Goal: Find specific page/section: Find specific page/section

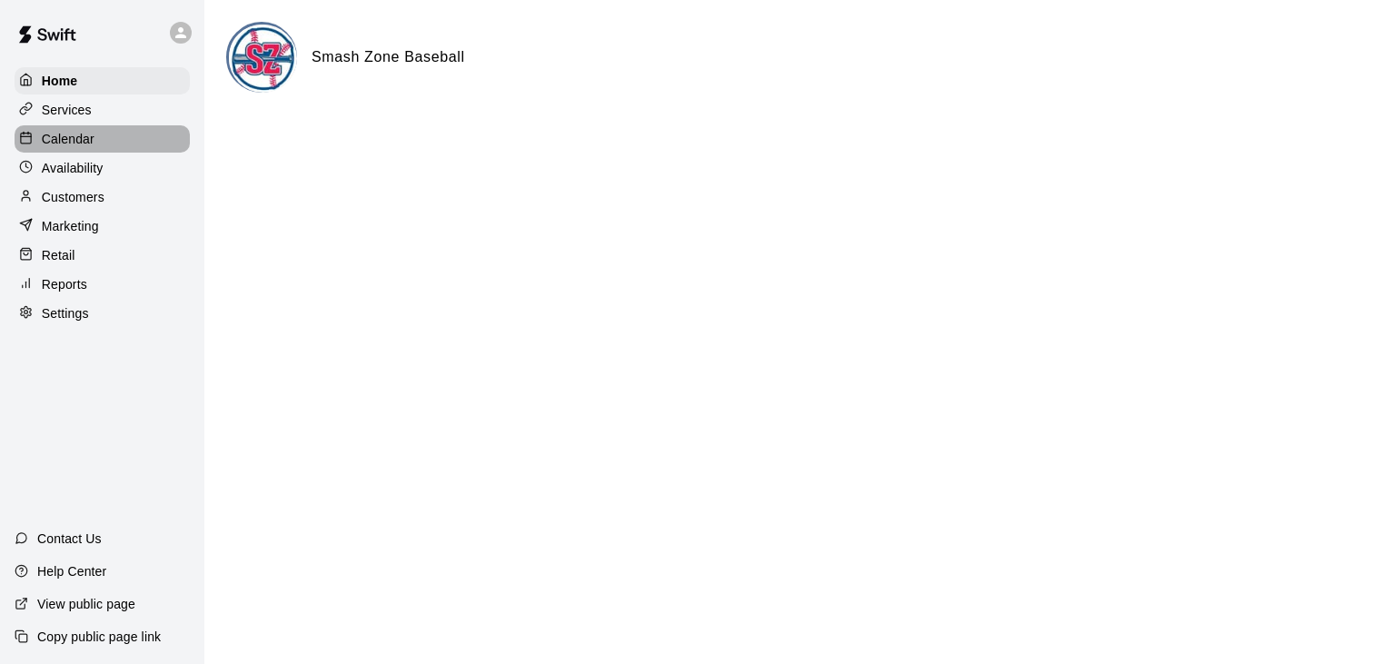
click at [83, 133] on p "Calendar" at bounding box center [68, 139] width 53 height 18
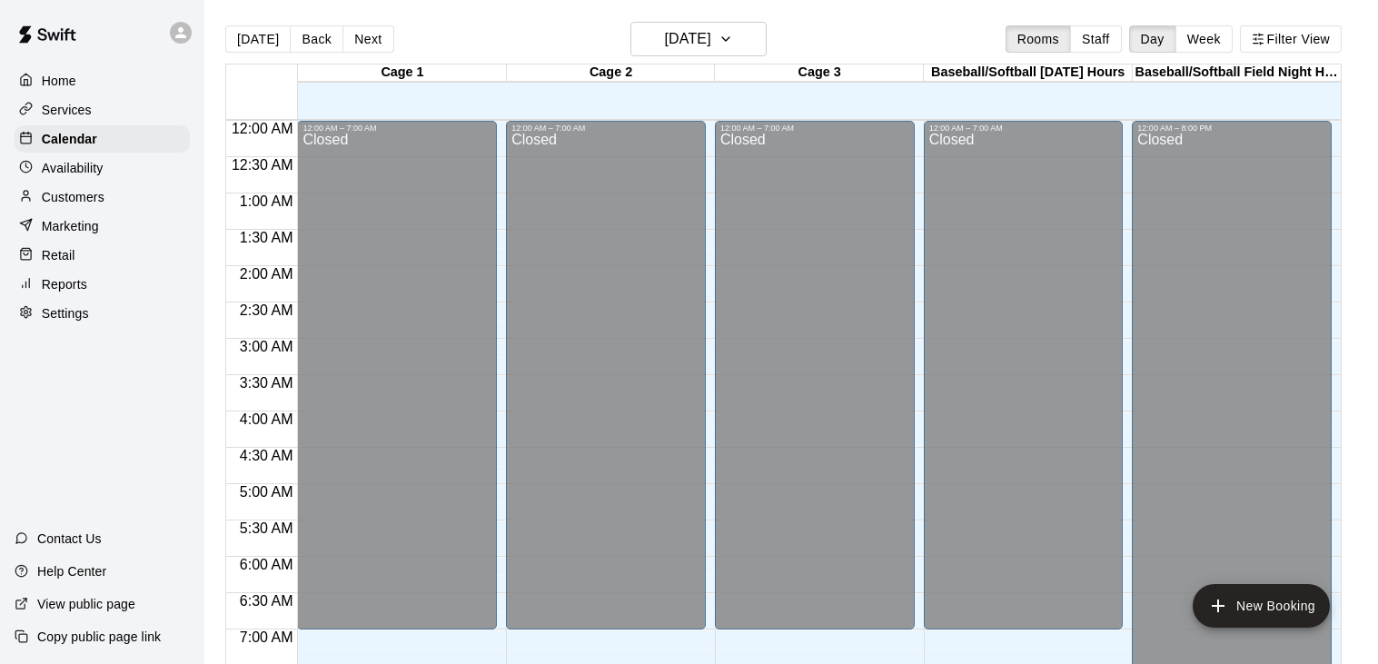
scroll to position [1100, 0]
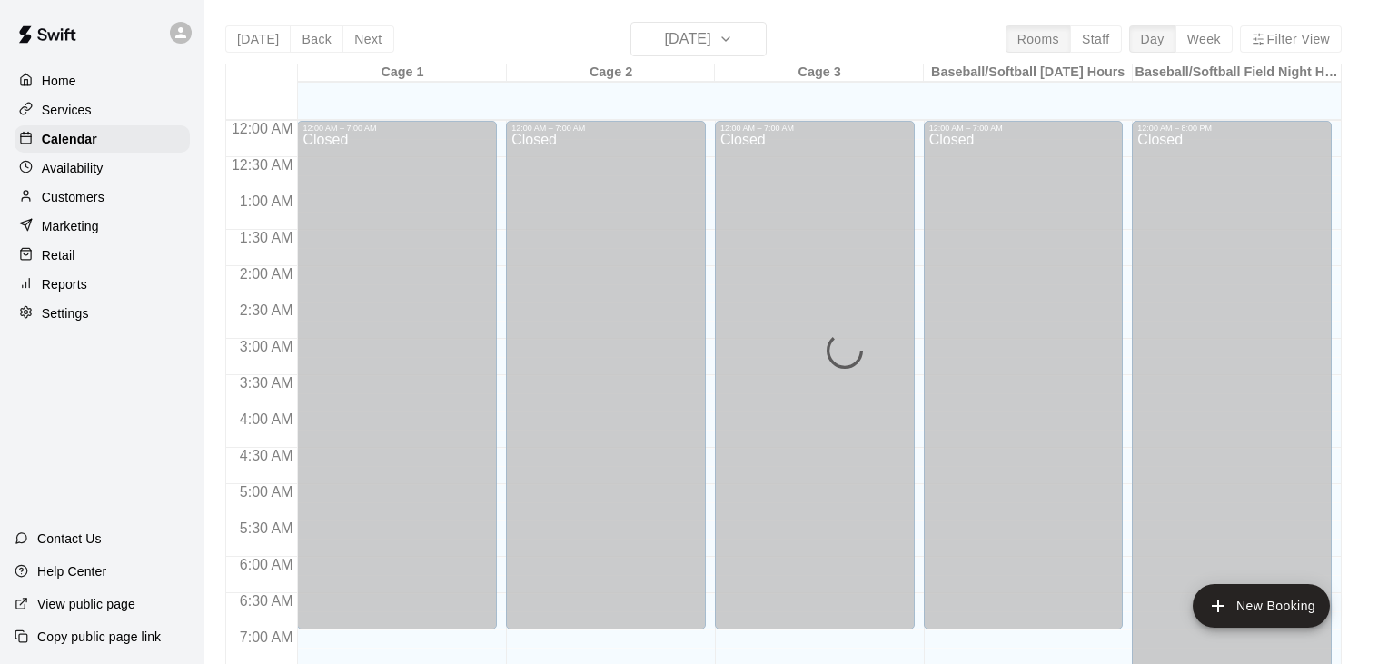
scroll to position [1106, 0]
